Goal: Entertainment & Leisure: Consume media (video, audio)

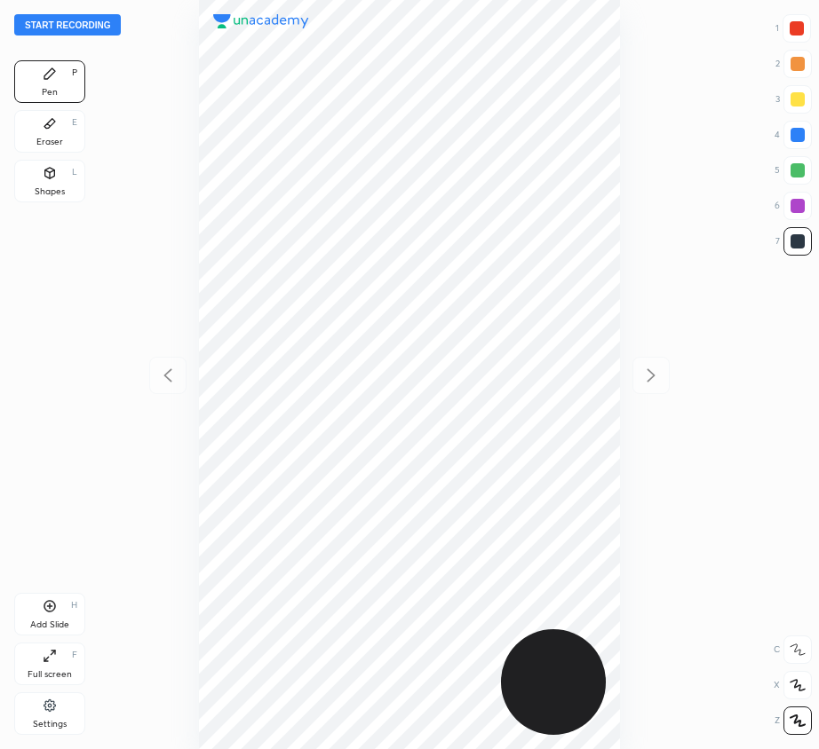
scroll to position [749, 534]
